Goal: Information Seeking & Learning: Learn about a topic

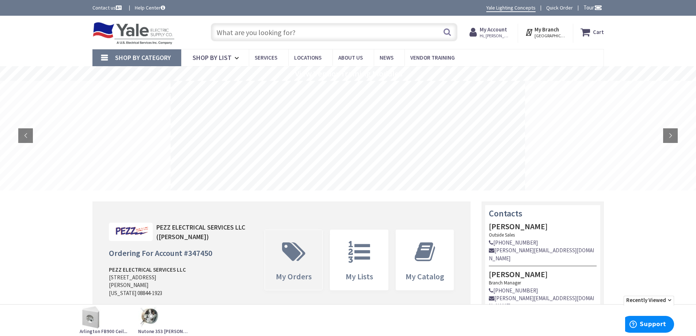
click at [313, 257] on span at bounding box center [293, 251] width 47 height 33
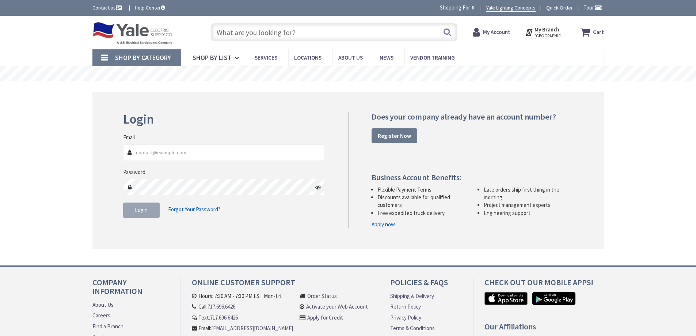
type input "[GEOGRAPHIC_DATA], [GEOGRAPHIC_DATA]"
click at [219, 151] on input "Email" at bounding box center [224, 152] width 202 height 16
type input "barry@pezzelectric.com"
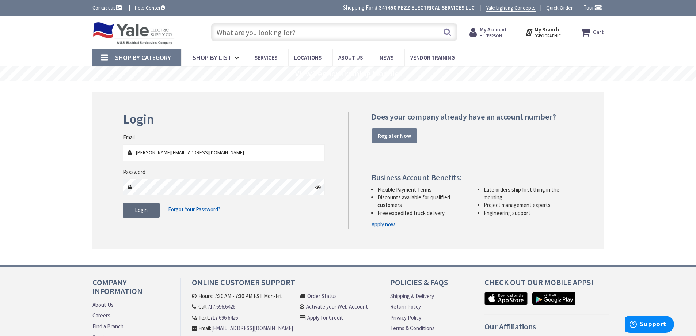
click at [151, 208] on button "Login" at bounding box center [141, 209] width 37 height 15
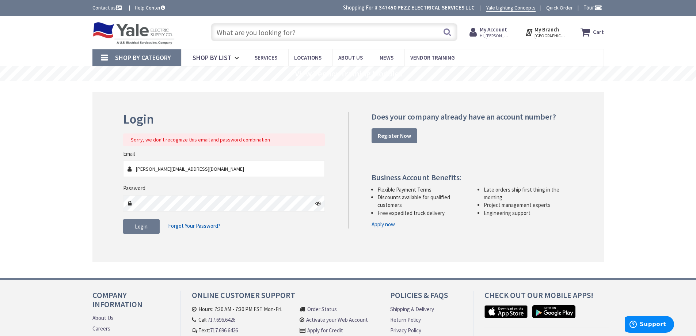
click at [317, 205] on icon at bounding box center [318, 203] width 6 height 6
click at [314, 206] on div at bounding box center [224, 203] width 202 height 16
click at [317, 204] on icon at bounding box center [318, 203] width 6 height 6
click at [148, 227] on button "Login" at bounding box center [141, 226] width 37 height 15
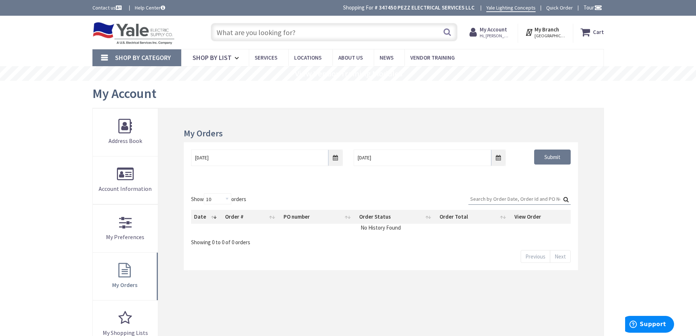
click at [573, 153] on div "Submit" at bounding box center [543, 156] width 65 height 15
click at [561, 156] on input "Submit" at bounding box center [552, 156] width 37 height 15
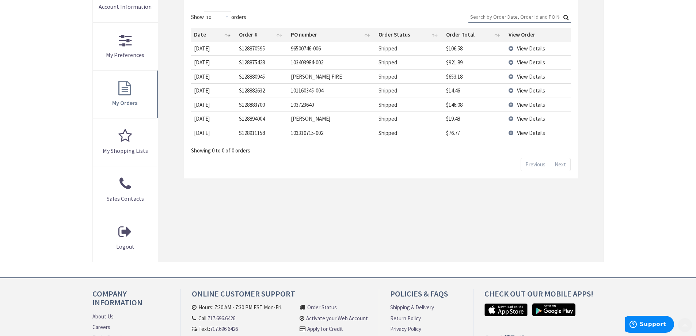
scroll to position [183, 0]
click at [223, 17] on select "10 25 50 100" at bounding box center [217, 16] width 27 height 11
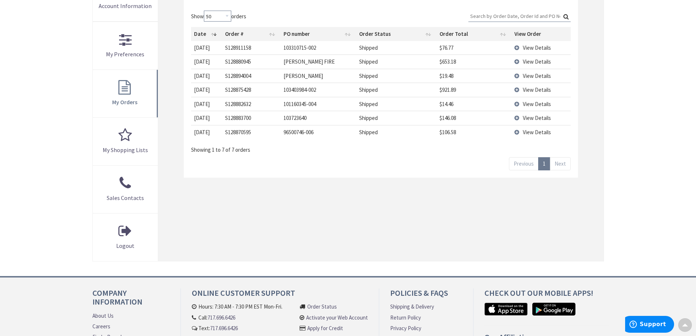
click at [205, 11] on select "10 25 50 100" at bounding box center [217, 16] width 27 height 11
click at [377, 237] on div "My Orders 9/26/2025 10/3/2025 Submit Show 10 25 50 100 orders Search: Date Orde…" at bounding box center [380, 93] width 445 height 335
click at [223, 19] on select "10 25 50 100" at bounding box center [217, 16] width 27 height 11
click at [205, 11] on select "10 25 50 100" at bounding box center [217, 16] width 27 height 11
click at [230, 19] on select "10 25 50 100" at bounding box center [217, 16] width 27 height 11
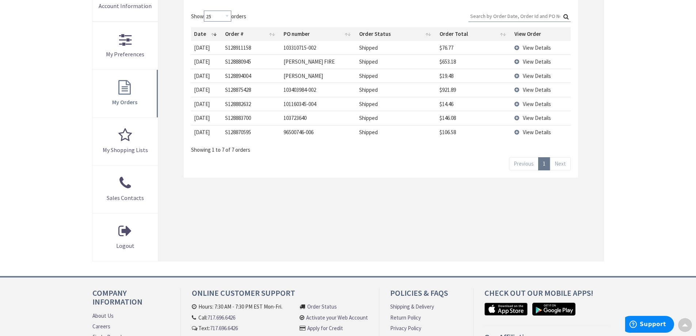
select select "50"
click at [205, 11] on select "10 25 50 100" at bounding box center [217, 16] width 27 height 11
click at [364, 205] on div "My Orders 9/26/2025 10/3/2025 Submit Show 10 25 50 100 orders Search: Date Orde…" at bounding box center [380, 93] width 445 height 335
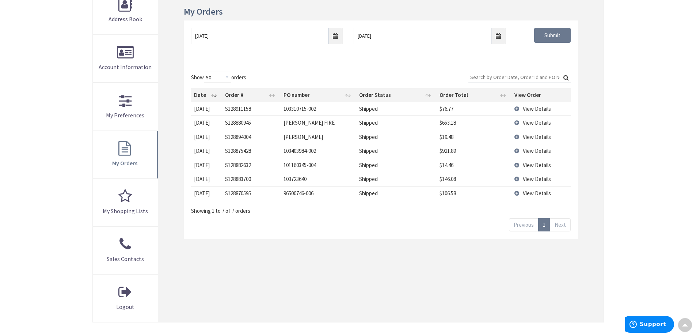
scroll to position [37, 0]
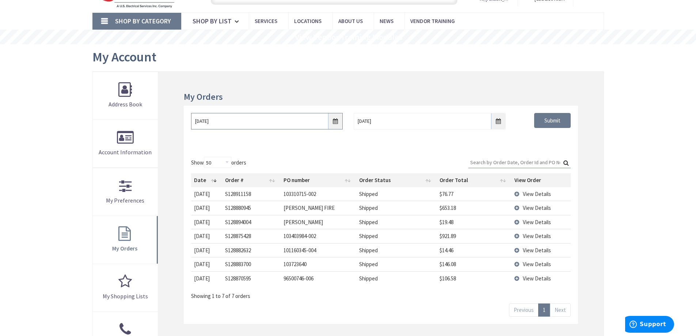
click at [337, 121] on input "9/26/2025" at bounding box center [267, 121] width 152 height 16
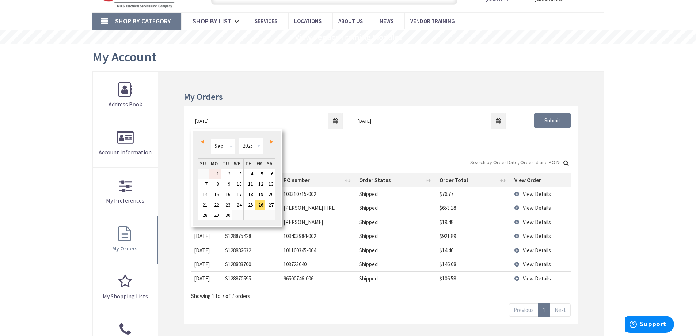
click at [219, 175] on link "1" at bounding box center [214, 174] width 11 height 10
type input "09/01/2025"
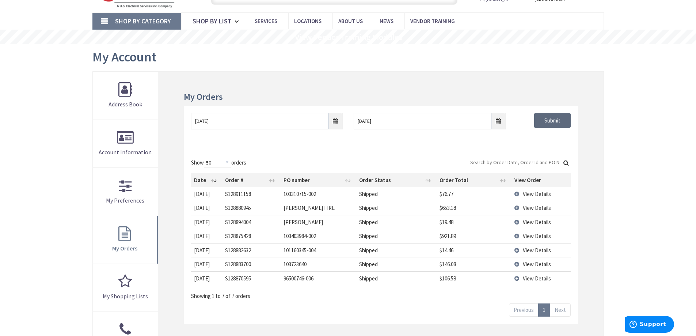
click at [553, 118] on input "Submit" at bounding box center [552, 120] width 37 height 15
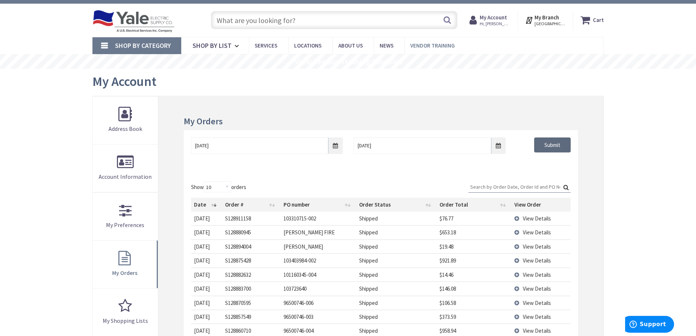
scroll to position [0, 0]
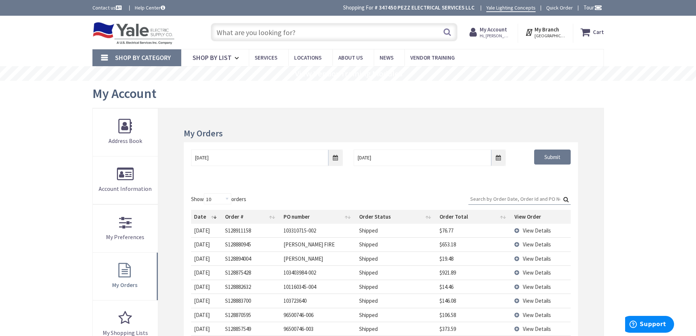
click at [377, 39] on input "text" at bounding box center [334, 32] width 246 height 18
paste input "EPR35 077980"
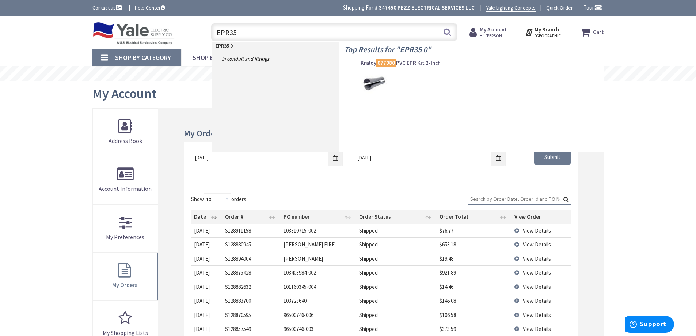
type input "EPR35"
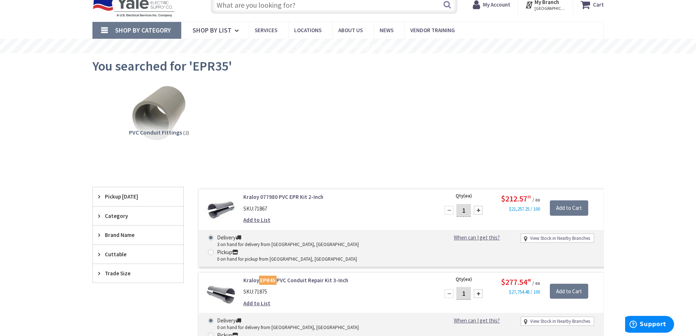
scroll to position [110, 0]
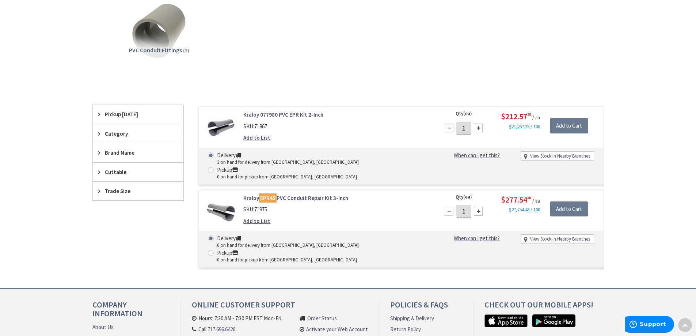
click at [294, 114] on link "Kraloy 077980 PVC EPR Kit 2-Inch" at bounding box center [336, 115] width 186 height 8
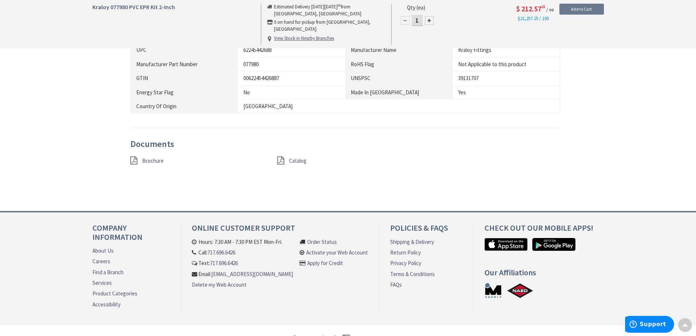
scroll to position [438, 0]
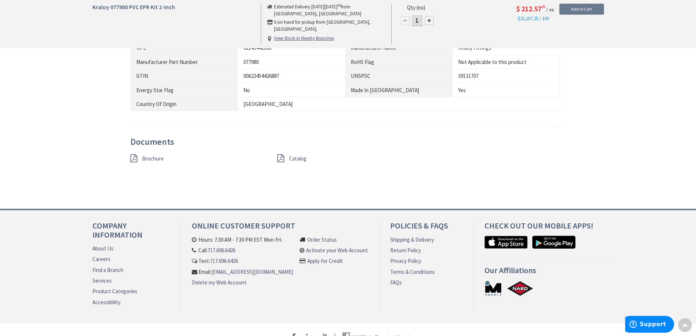
drag, startPoint x: 134, startPoint y: 150, endPoint x: 155, endPoint y: 157, distance: 22.4
click at [135, 150] on div "Documents Brochure Catalog" at bounding box center [345, 159] width 430 height 44
click at [156, 158] on span "Brochure" at bounding box center [153, 158] width 22 height 7
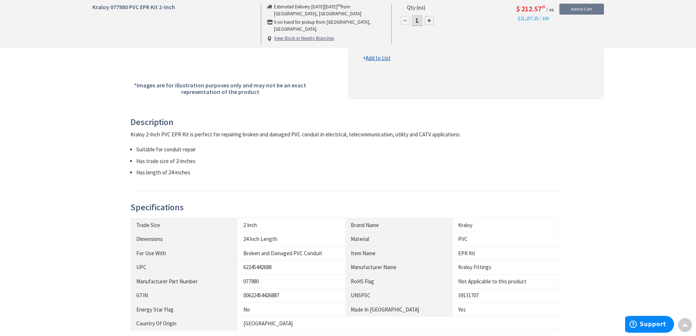
scroll to position [0, 0]
